Goal: Information Seeking & Learning: Learn about a topic

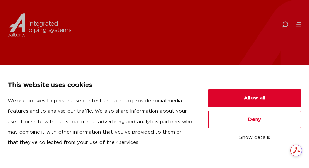
click at [290, 23] on div "who we are we are Aalberts integrated piping systems our mission our regions ou…" at bounding box center [188, 24] width 227 height 29
click at [287, 24] on icon at bounding box center [285, 24] width 6 height 6
click at [232, 28] on input "Search" at bounding box center [257, 24] width 104 height 15
type input "about"
click button "Search" at bounding box center [0, 0] width 0 height 0
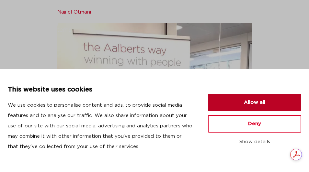
click at [274, 102] on button "Allow all" at bounding box center [254, 103] width 93 height 18
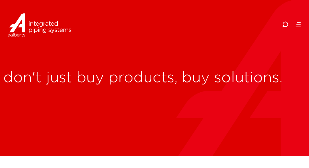
click at [41, 27] on img at bounding box center [40, 24] width 64 height 29
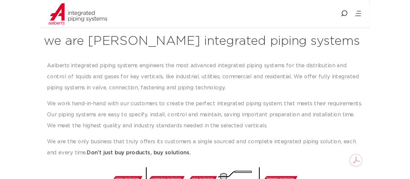
scroll to position [162, 0]
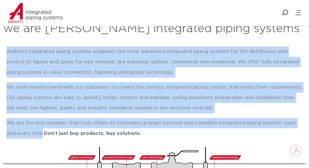
drag, startPoint x: 32, startPoint y: 133, endPoint x: 3, endPoint y: 55, distance: 83.3
click at [3, 55] on div "Aalberts integrated piping systems engineers the most advanced integrated pipin…" at bounding box center [154, 94] width 303 height 103
copy div "Aalberts integrated piping systems engineers the most advanced integrated pipin…"
